Goal: Task Accomplishment & Management: Use online tool/utility

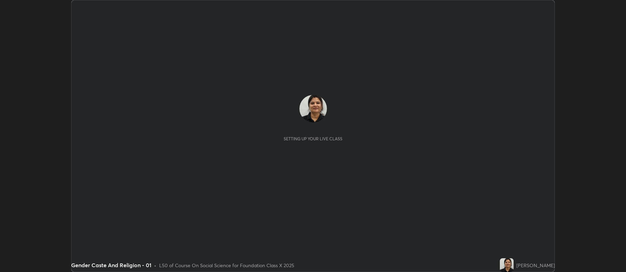
scroll to position [272, 626]
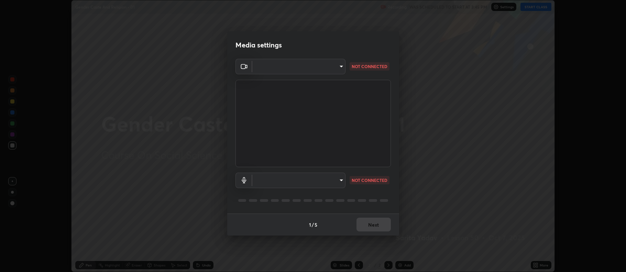
type input "f456938f2a3656198887c4fa7753b4067914b3ef781e46197b778b79941f4727"
type input "default"
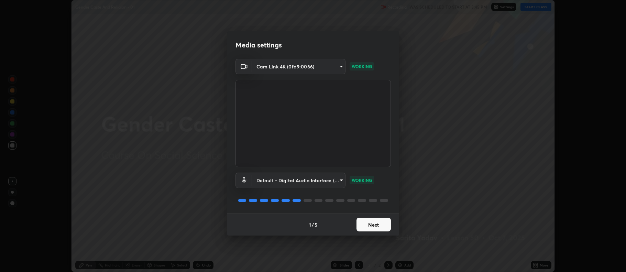
click at [384, 223] on button "Next" at bounding box center [374, 225] width 34 height 14
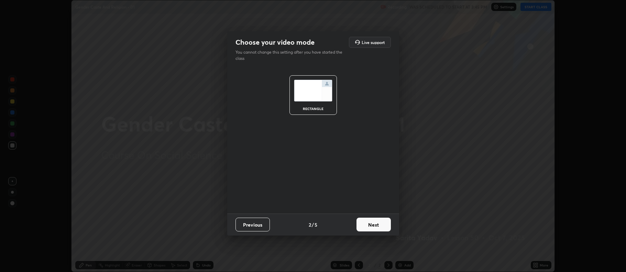
click at [378, 226] on button "Next" at bounding box center [374, 225] width 34 height 14
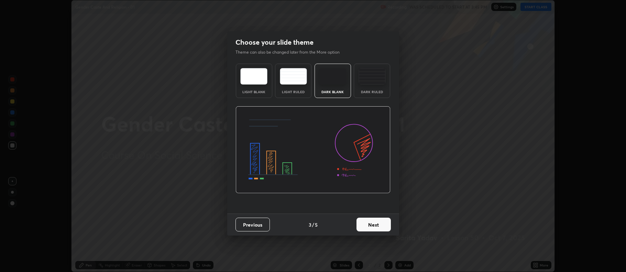
click at [263, 92] on div "Light Blank" at bounding box center [254, 91] width 28 height 3
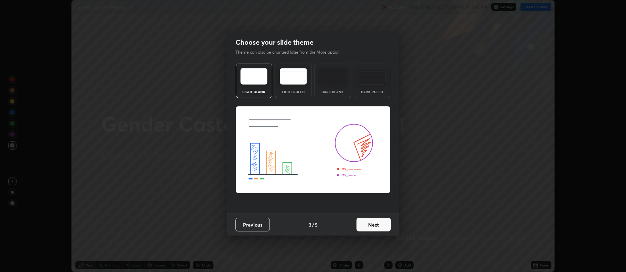
click at [368, 218] on button "Next" at bounding box center [374, 225] width 34 height 14
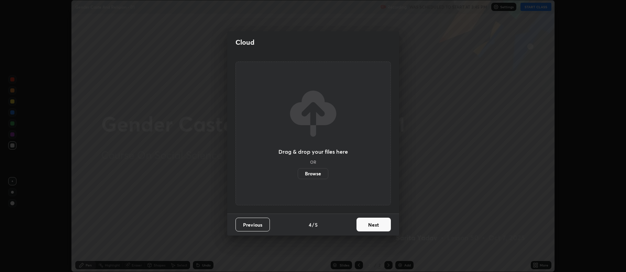
click at [318, 173] on label "Browse" at bounding box center [313, 173] width 31 height 11
click at [298, 173] on input "Browse" at bounding box center [298, 173] width 0 height 11
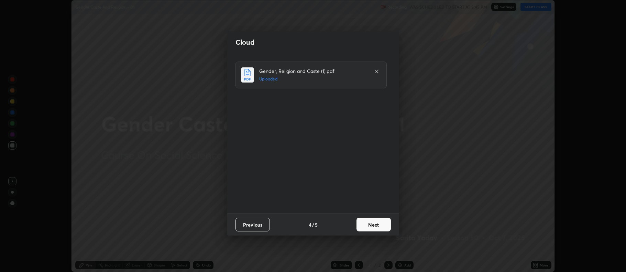
click at [376, 229] on button "Next" at bounding box center [374, 225] width 34 height 14
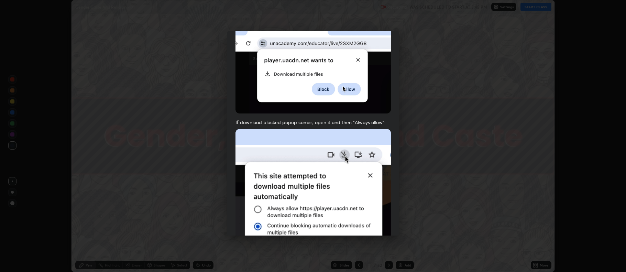
scroll to position [140, 0]
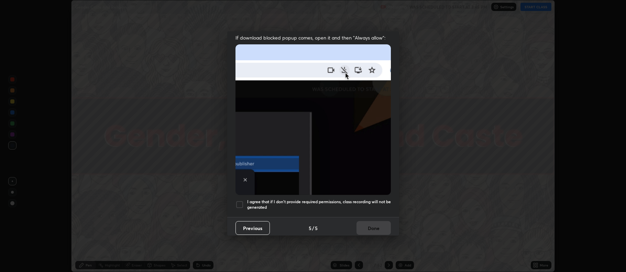
click at [309, 201] on h5 "I agree that if I don't provide required permissions, class recording will not …" at bounding box center [319, 204] width 144 height 11
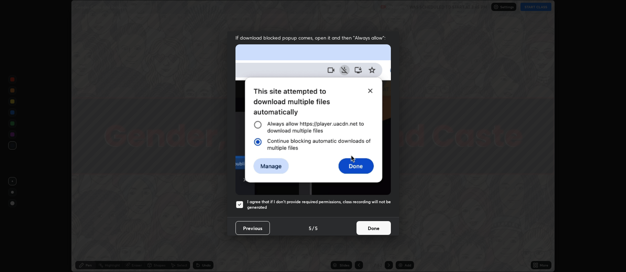
click at [364, 224] on button "Done" at bounding box center [374, 228] width 34 height 14
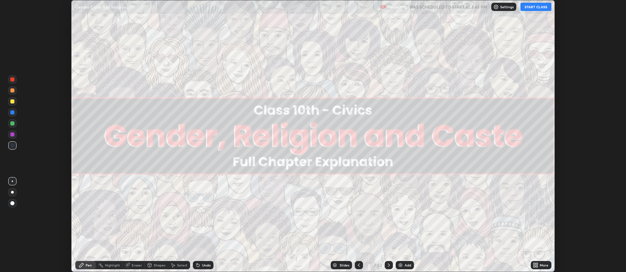
click at [530, 9] on button "START CLASS" at bounding box center [536, 7] width 31 height 8
click at [532, 7] on button "START CLASS" at bounding box center [536, 7] width 31 height 8
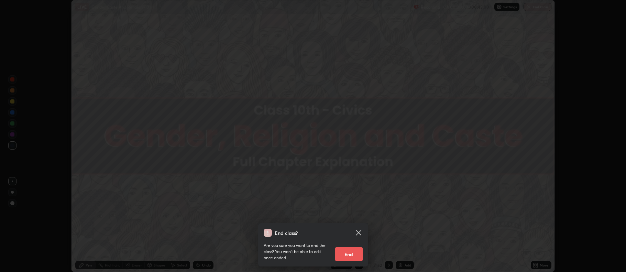
click at [361, 233] on icon at bounding box center [359, 233] width 8 height 8
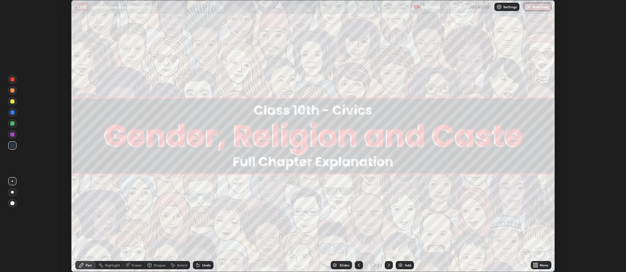
click at [340, 264] on div "Slides" at bounding box center [345, 264] width 10 height 3
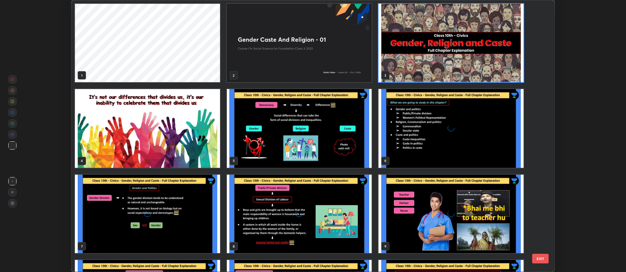
scroll to position [269, 480]
click at [197, 194] on img "grid" at bounding box center [147, 214] width 145 height 78
click at [195, 194] on img "grid" at bounding box center [147, 214] width 145 height 78
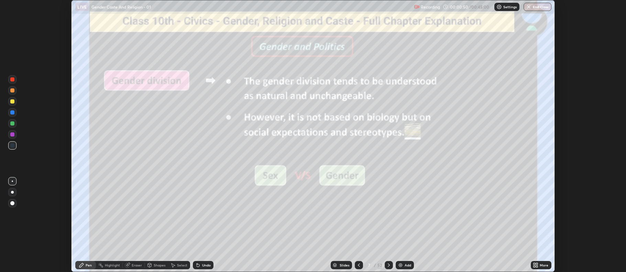
click at [13, 123] on div at bounding box center [12, 123] width 4 height 4
click at [12, 192] on div at bounding box center [12, 192] width 3 height 3
click at [385, 263] on div at bounding box center [389, 265] width 8 height 8
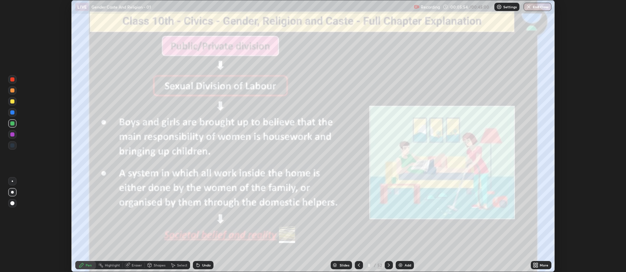
click at [389, 265] on icon at bounding box center [389, 264] width 2 height 3
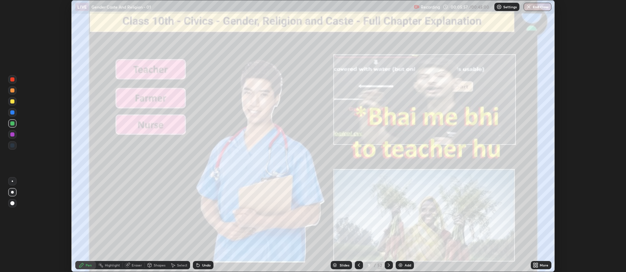
click at [359, 263] on icon at bounding box center [359, 265] width 6 height 6
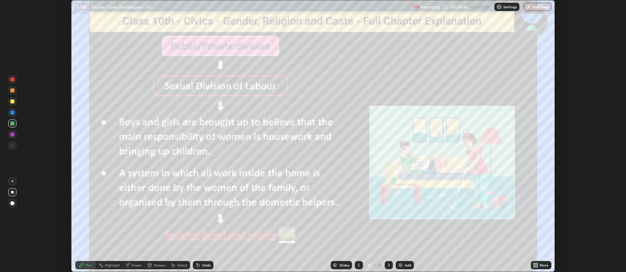
click at [388, 265] on icon at bounding box center [389, 265] width 6 height 6
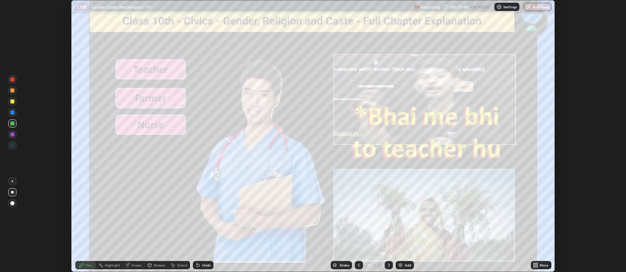
click at [388, 263] on icon at bounding box center [389, 265] width 6 height 6
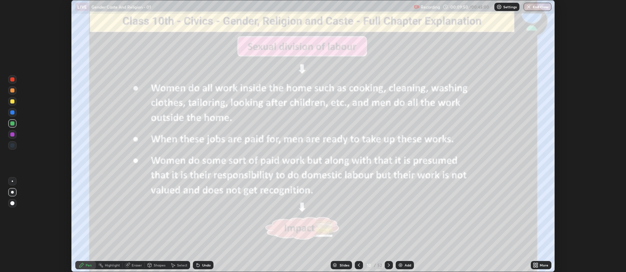
click at [388, 265] on icon at bounding box center [389, 265] width 6 height 6
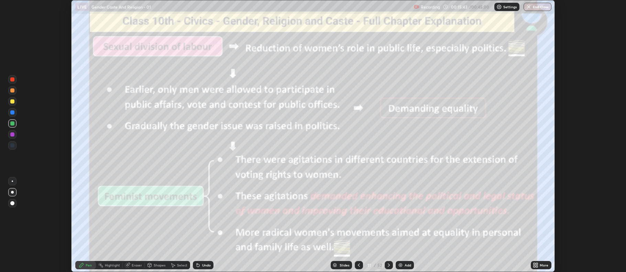
click at [387, 266] on icon at bounding box center [389, 265] width 6 height 6
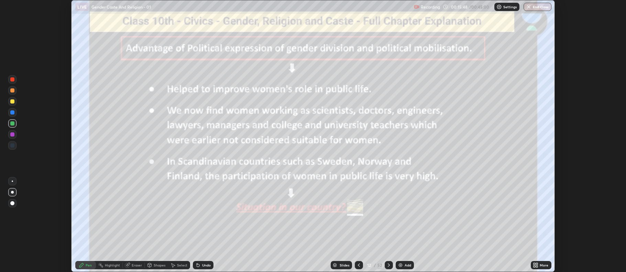
click at [388, 265] on icon at bounding box center [389, 265] width 6 height 6
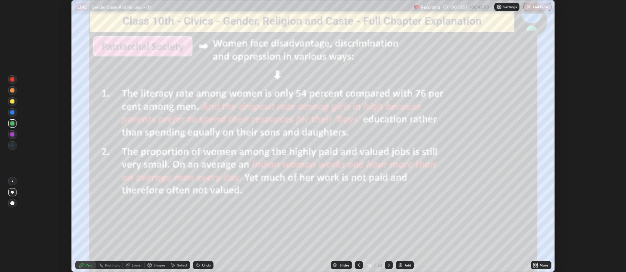
click at [388, 265] on icon at bounding box center [389, 265] width 6 height 6
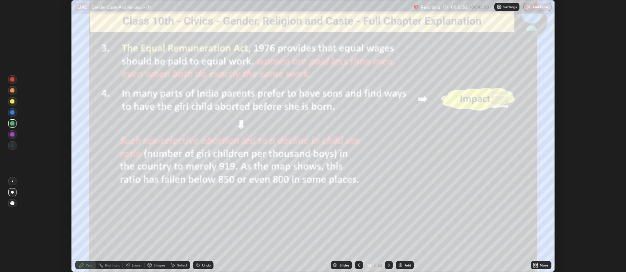
click at [387, 264] on icon at bounding box center [389, 265] width 6 height 6
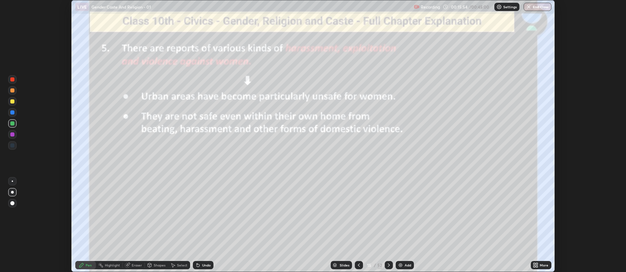
click at [388, 264] on icon at bounding box center [389, 265] width 6 height 6
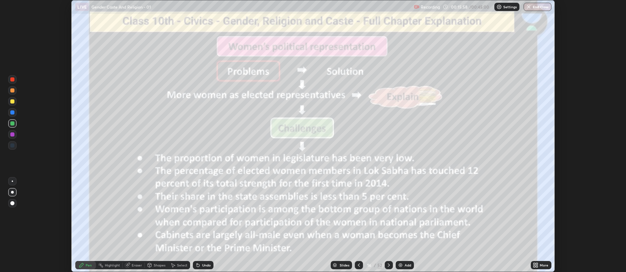
click at [388, 264] on icon at bounding box center [389, 265] width 6 height 6
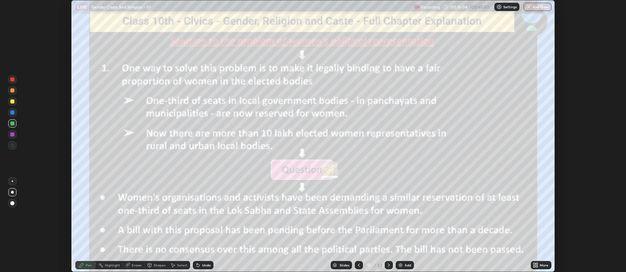
click at [387, 265] on icon at bounding box center [389, 265] width 6 height 6
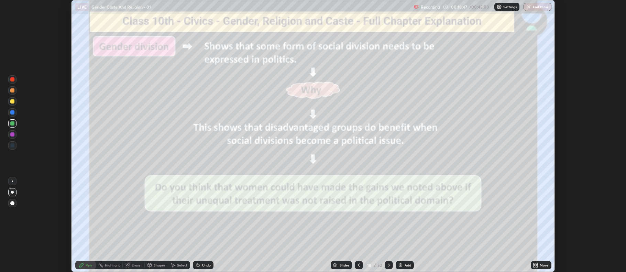
click at [388, 264] on icon at bounding box center [389, 264] width 2 height 3
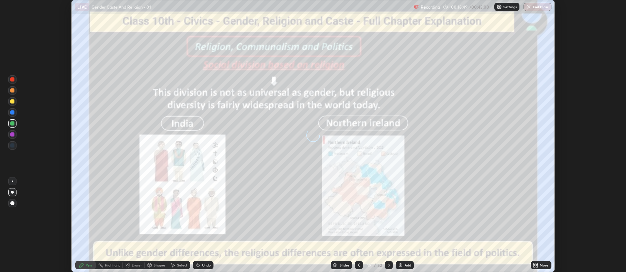
click at [343, 265] on div "Slides" at bounding box center [345, 264] width 10 height 3
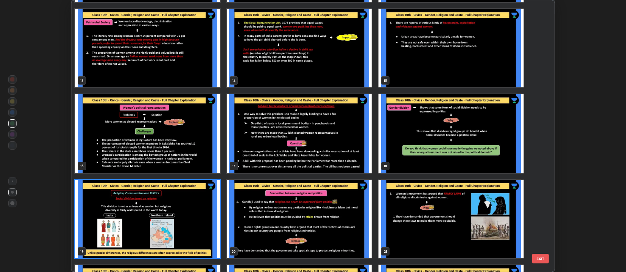
scroll to position [337, 0]
click at [206, 144] on img "grid" at bounding box center [147, 133] width 145 height 78
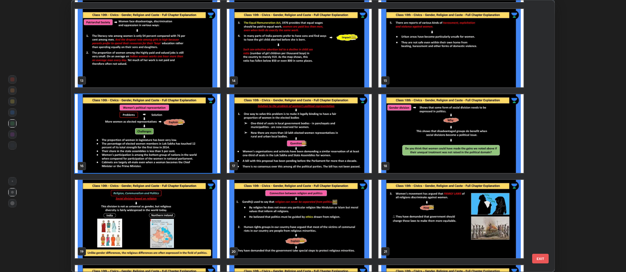
click at [206, 143] on img "grid" at bounding box center [147, 133] width 145 height 78
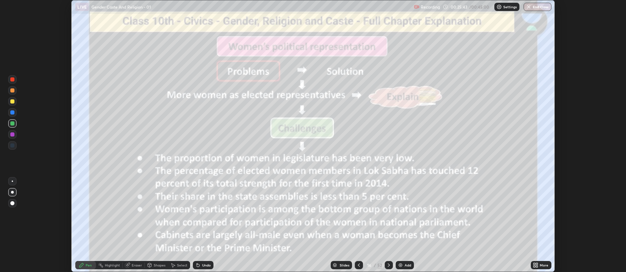
click at [339, 265] on div "Slides" at bounding box center [341, 265] width 21 height 8
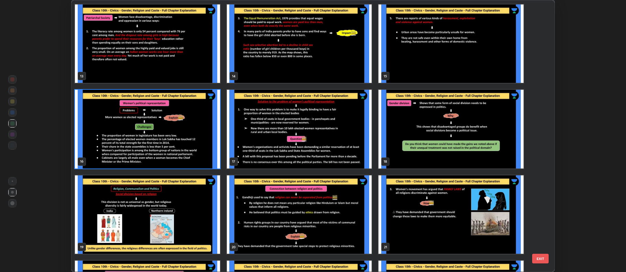
scroll to position [343, 0]
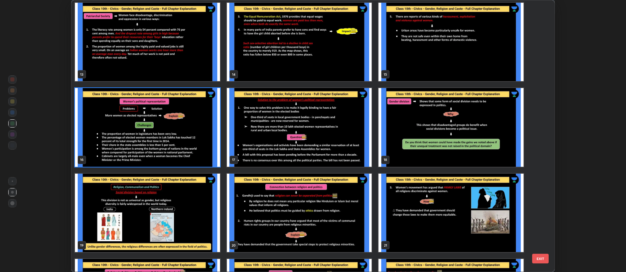
click at [184, 201] on img "grid" at bounding box center [147, 213] width 145 height 78
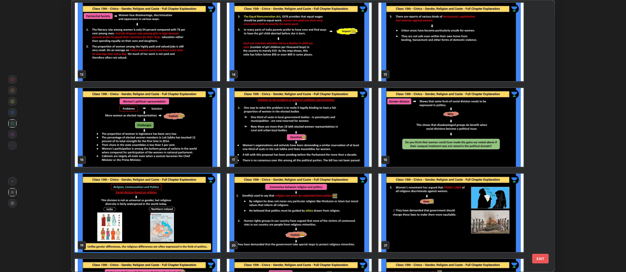
click at [185, 201] on img "grid" at bounding box center [147, 213] width 145 height 78
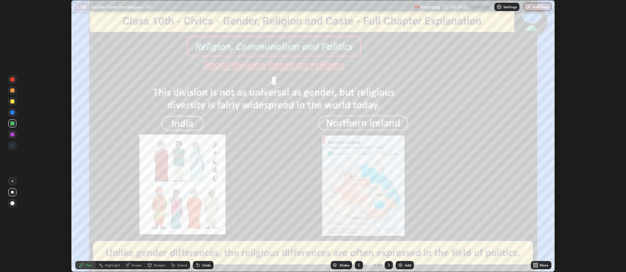
click at [387, 263] on icon at bounding box center [389, 265] width 6 height 6
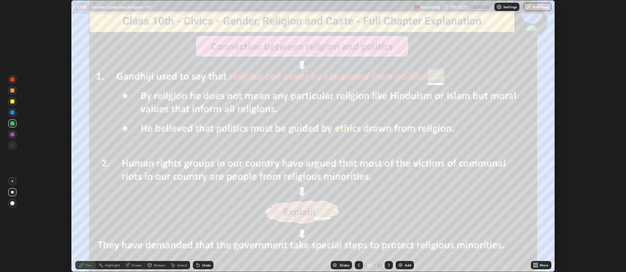
click at [530, 7] on img "button" at bounding box center [529, 7] width 6 height 6
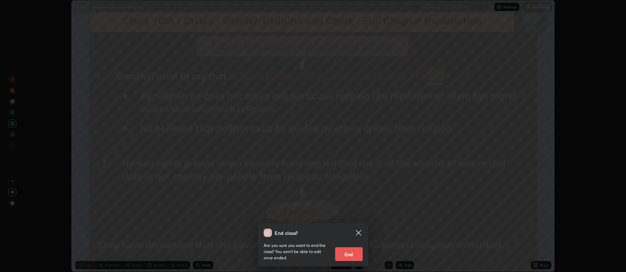
click at [347, 254] on button "End" at bounding box center [349, 254] width 28 height 14
